Goal: Task Accomplishment & Management: Manage account settings

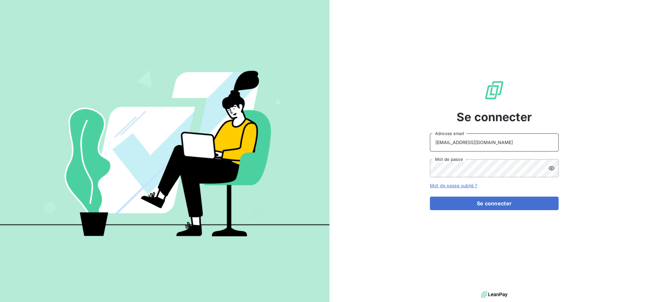
click at [477, 140] on input "[EMAIL_ADDRESS][DOMAIN_NAME]" at bounding box center [494, 142] width 129 height 18
type input "[EMAIL_ADDRESS][DOMAIN_NAME]"
click at [472, 203] on button "Se connecter" at bounding box center [494, 203] width 129 height 14
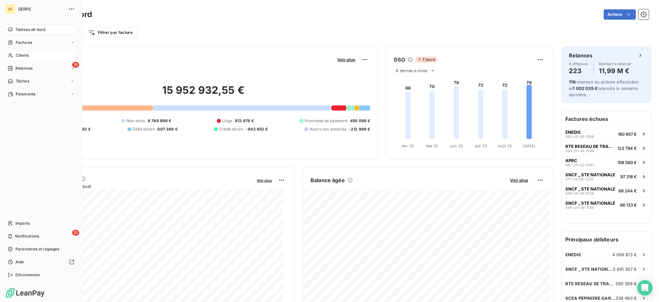
click at [18, 54] on span "Clients" at bounding box center [22, 55] width 13 height 6
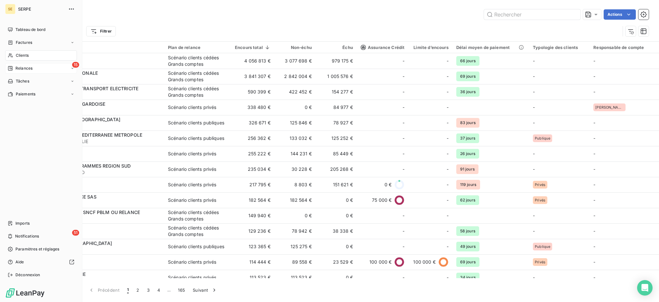
click at [24, 69] on span "Relances" at bounding box center [23, 68] width 17 height 6
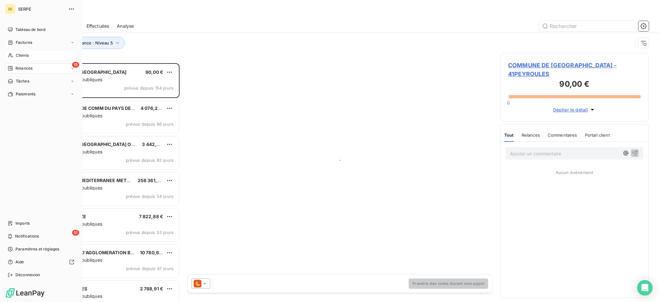
scroll to position [232, 142]
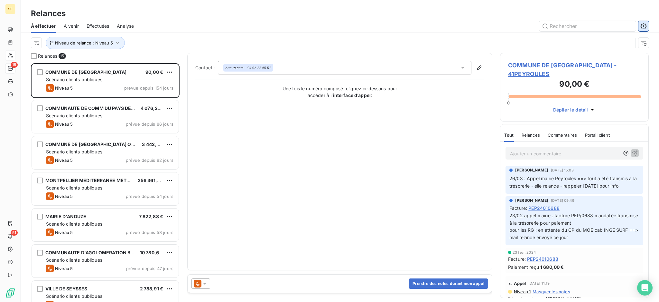
click at [646, 23] on icon "button" at bounding box center [644, 26] width 6 height 6
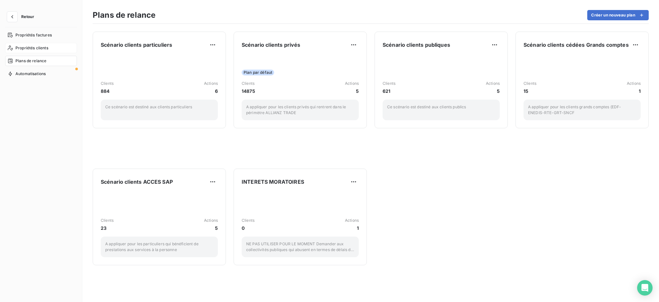
click at [46, 44] on div "Propriétés clients" at bounding box center [41, 48] width 72 height 10
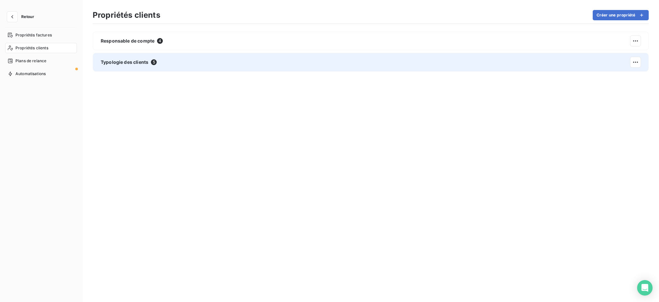
click at [119, 61] on span "Typologie des clients" at bounding box center [125, 62] width 48 height 6
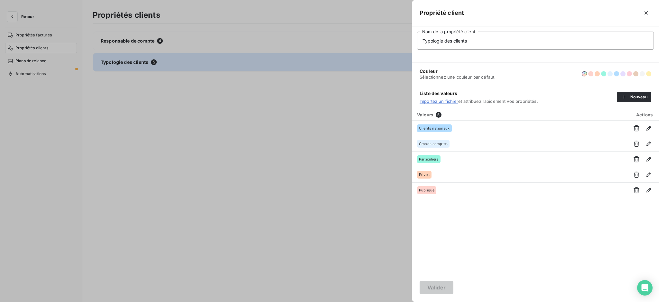
click at [118, 42] on div at bounding box center [329, 151] width 659 height 302
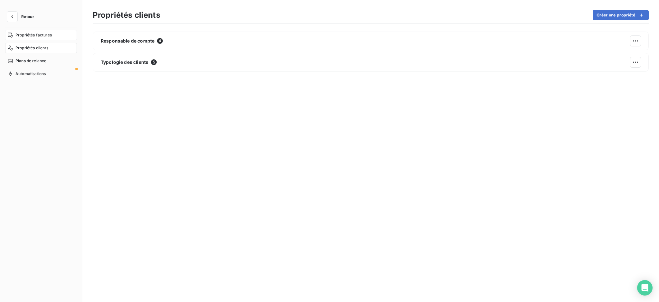
click at [42, 36] on span "Propriétés factures" at bounding box center [33, 35] width 36 height 6
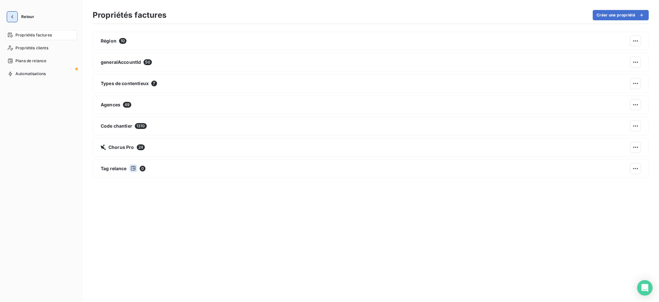
click at [10, 18] on icon "button" at bounding box center [12, 17] width 6 height 6
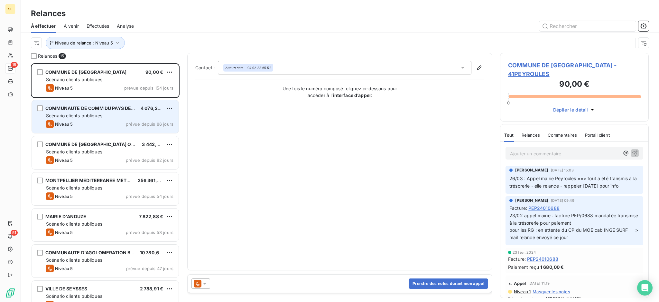
scroll to position [232, 142]
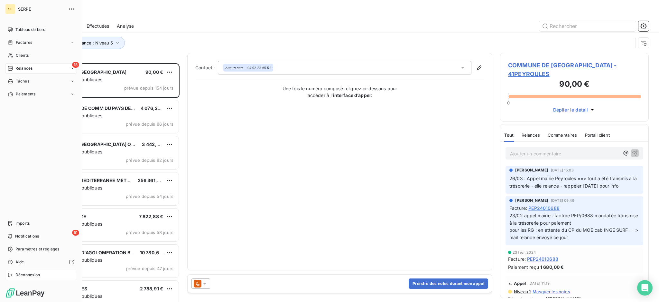
click at [35, 274] on span "Déconnexion" at bounding box center [27, 275] width 25 height 6
